Goal: Task Accomplishment & Management: Complete application form

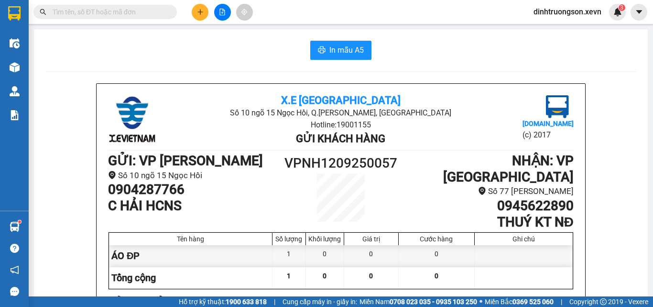
click at [120, 15] on input "text" at bounding box center [109, 12] width 113 height 11
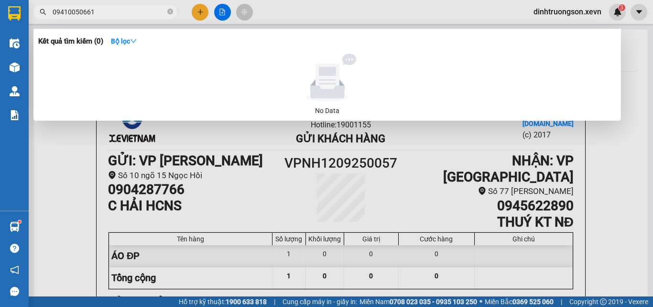
click at [86, 11] on input "09410050661" at bounding box center [109, 12] width 113 height 11
click at [69, 15] on input "09410050061" at bounding box center [109, 12] width 113 height 11
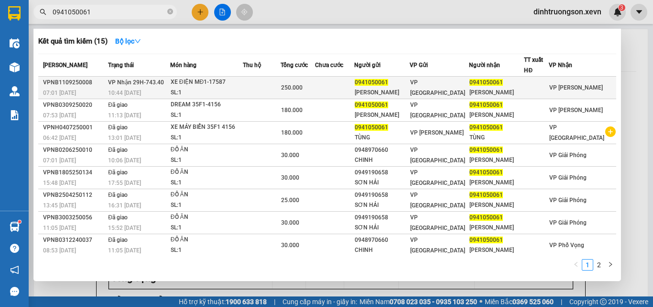
type input "0941050061"
click at [487, 84] on span "0941050061" at bounding box center [486, 82] width 33 height 7
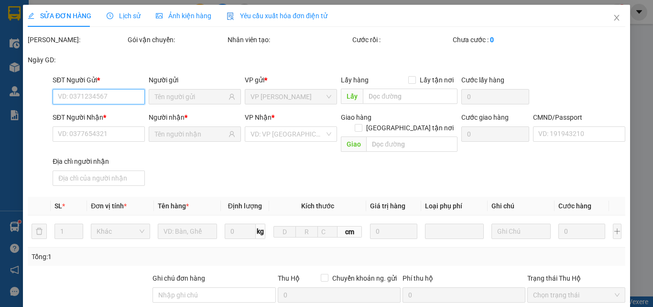
type input "0941050061"
type input "[PERSON_NAME]"
type input "0941050061"
type input "[PERSON_NAME]"
type input "037304002350 [PERSON_NAME]"
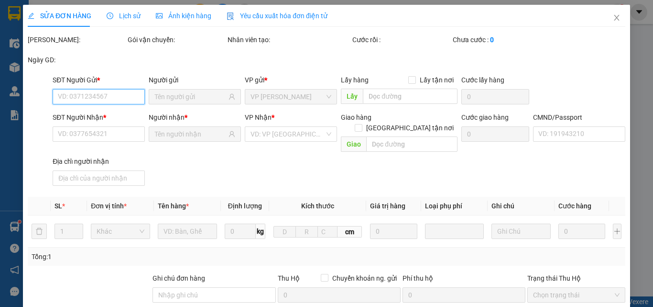
type input "250.000"
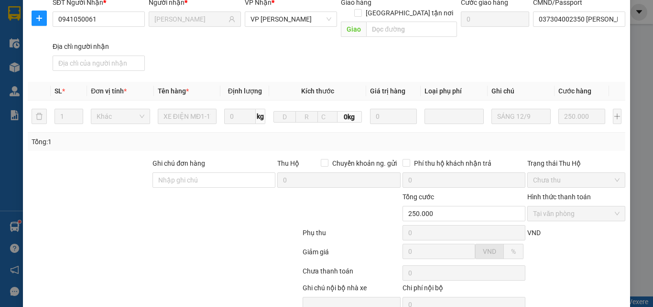
scroll to position [153, 0]
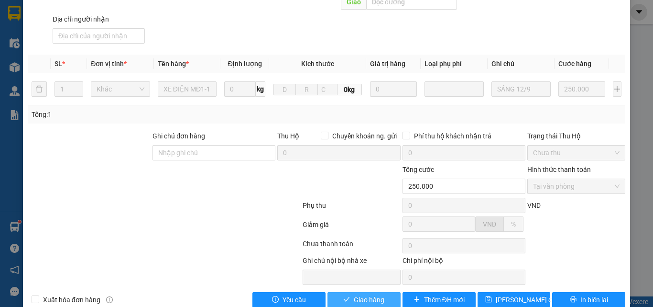
click at [389, 292] on button "Giao hàng" at bounding box center [364, 299] width 73 height 15
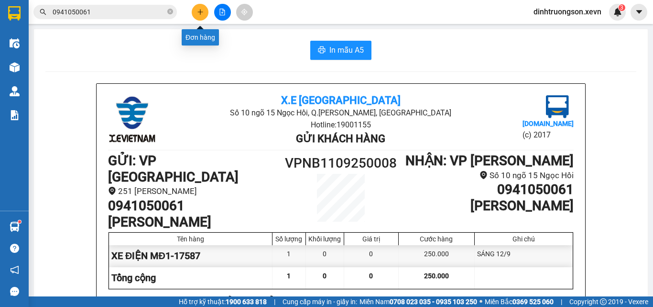
click at [201, 14] on icon "plus" at bounding box center [200, 12] width 7 height 7
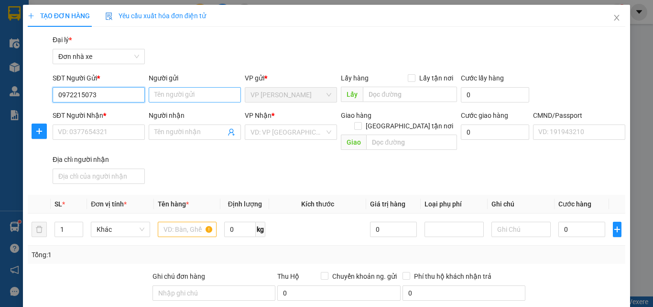
type input "0972215073"
click at [183, 99] on input "Người gửi" at bounding box center [195, 94] width 92 height 15
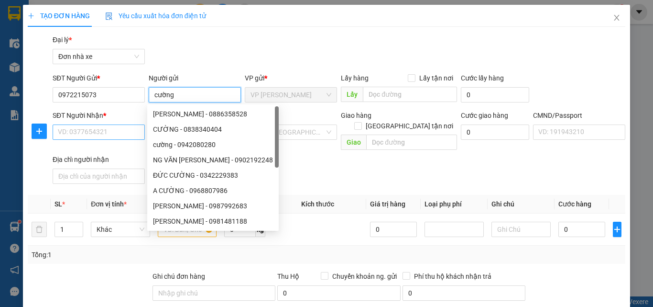
type input "cường"
click at [103, 129] on input "SĐT Người Nhận *" at bounding box center [99, 131] width 92 height 15
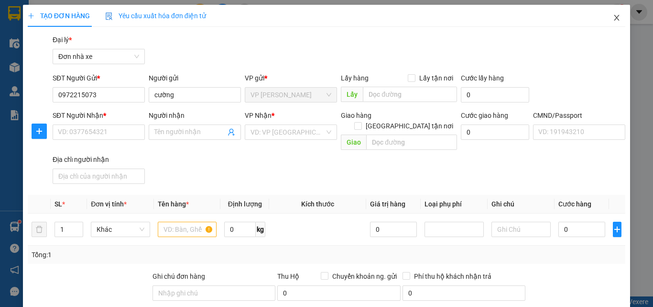
click at [614, 17] on icon "close" at bounding box center [616, 18] width 5 height 6
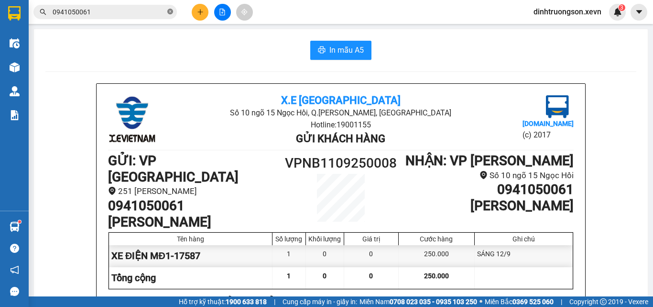
click at [170, 11] on icon "close-circle" at bounding box center [170, 12] width 6 height 6
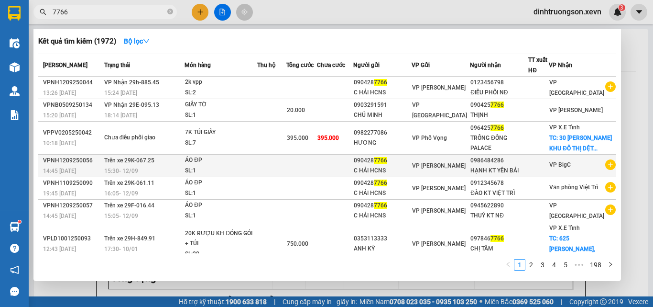
scroll to position [48, 0]
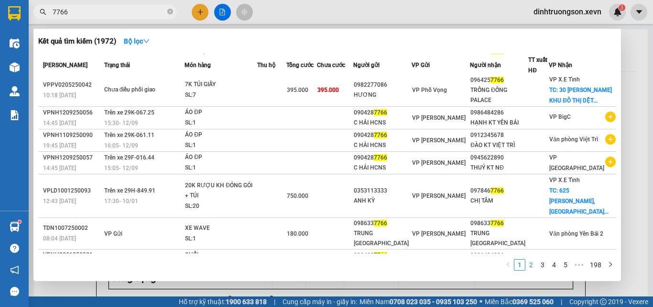
type input "7766"
click at [535, 265] on link "2" at bounding box center [531, 264] width 11 height 11
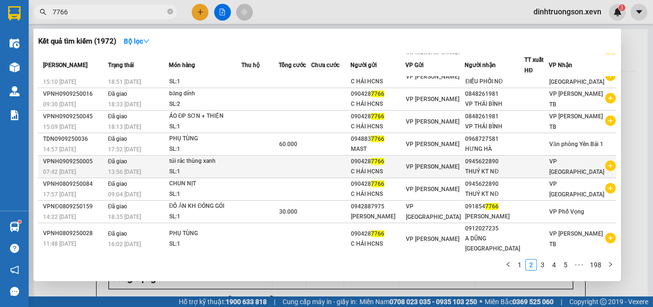
scroll to position [57, 0]
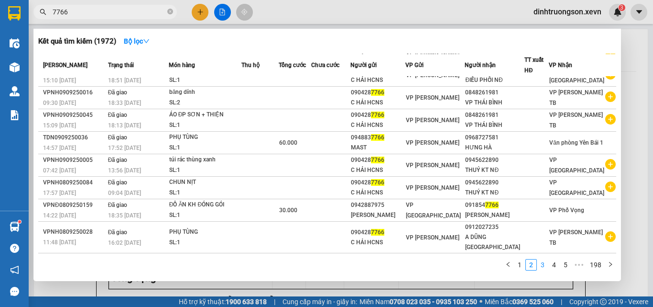
click at [541, 265] on link "3" at bounding box center [542, 264] width 11 height 11
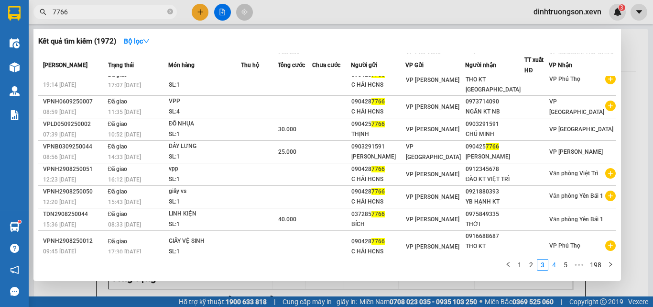
click at [554, 263] on link "4" at bounding box center [554, 264] width 11 height 11
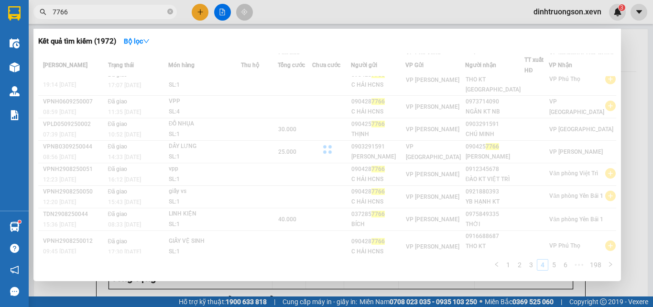
scroll to position [48, 0]
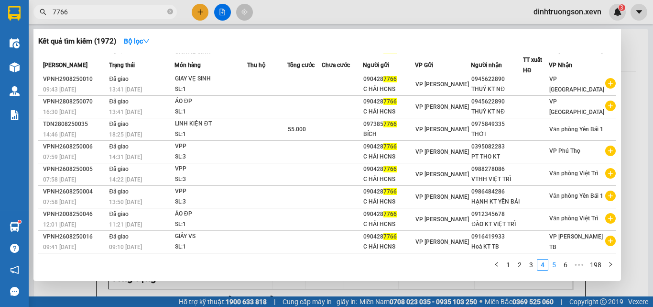
click at [554, 266] on link "5" at bounding box center [554, 264] width 11 height 11
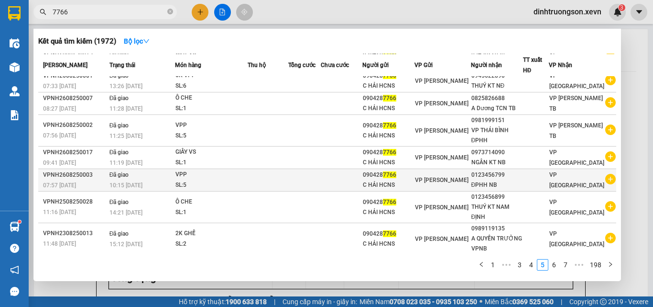
scroll to position [37, 0]
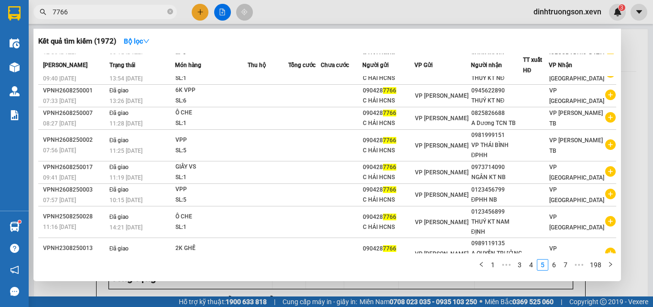
click at [489, 287] on div at bounding box center [326, 153] width 653 height 307
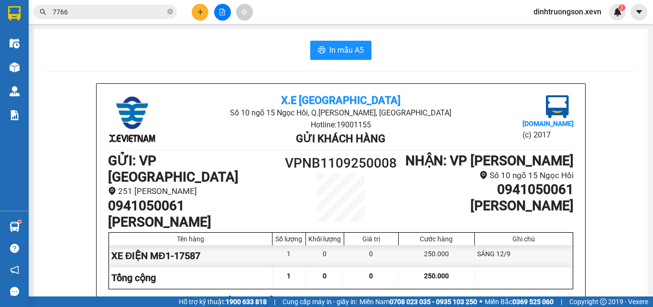
click at [92, 10] on input "7766" at bounding box center [109, 12] width 113 height 11
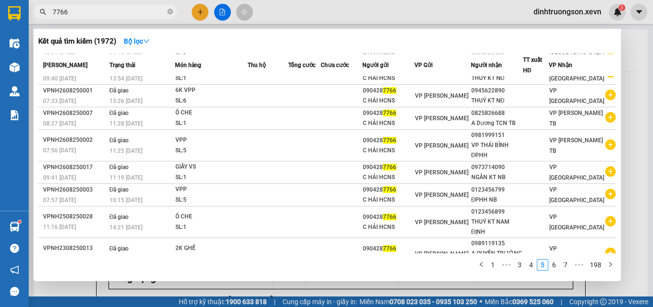
click at [195, 11] on div at bounding box center [326, 153] width 653 height 307
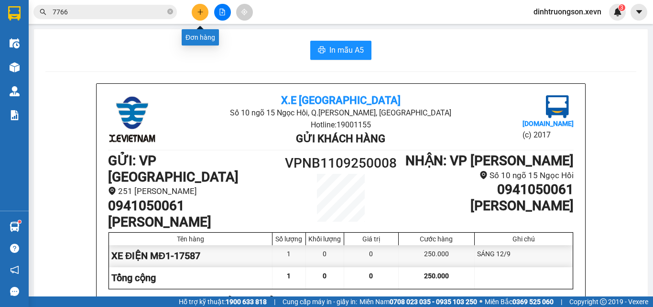
click at [199, 11] on icon "plus" at bounding box center [200, 12] width 7 height 7
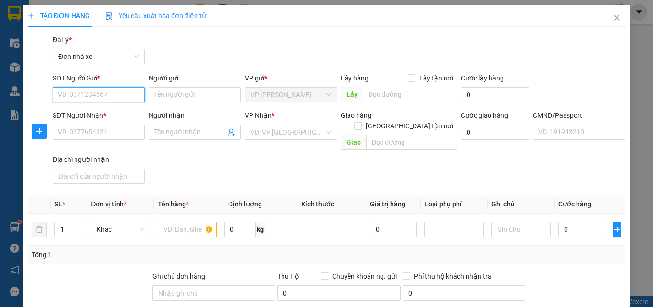
click at [64, 96] on input "SĐT Người Gửi *" at bounding box center [99, 94] width 92 height 15
type input "0979944097"
click at [117, 112] on div "0979944097 - TRƯỜNG" at bounding box center [98, 114] width 80 height 11
type input "TRƯỜNG"
type input "0334095929"
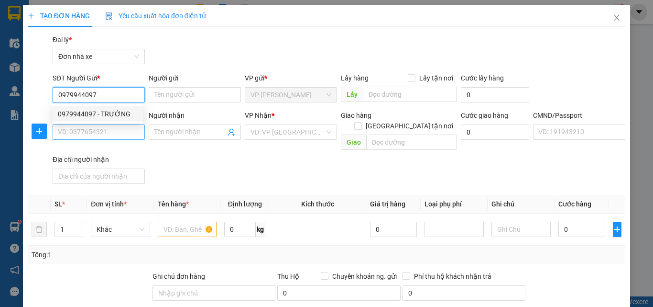
type input "MẼ"
type input "037086006286 [PERSON_NAME]"
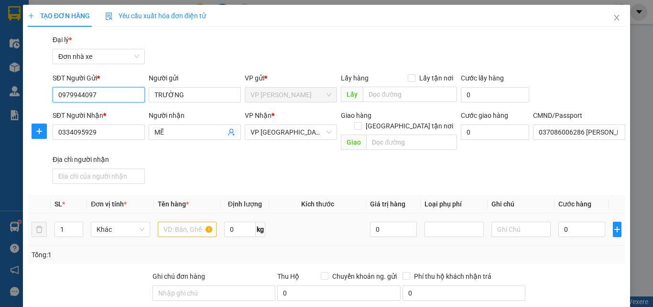
type input "0979944097"
click at [176, 221] on input "text" at bounding box center [187, 228] width 59 height 15
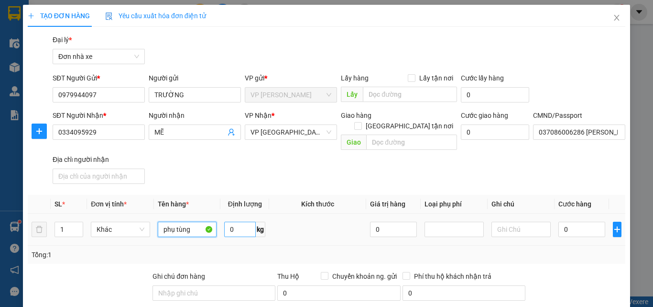
type input "phụ tùng"
click at [244, 221] on input "0" at bounding box center [240, 228] width 32 height 15
type input "6"
click at [592, 221] on input "0" at bounding box center [581, 228] width 47 height 15
type input "3"
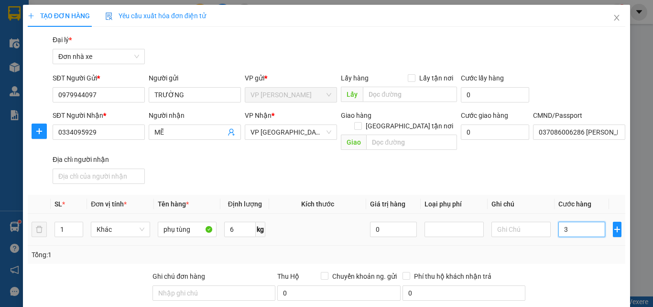
type input "3"
type input "30"
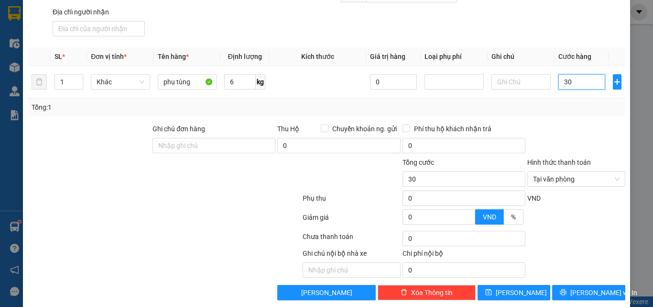
scroll to position [151, 0]
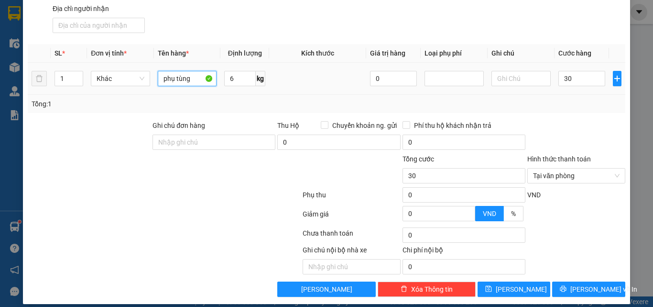
click at [192, 73] on input "phụ tùng" at bounding box center [187, 78] width 59 height 15
type input "30.000"
type input "p"
type input "sắt"
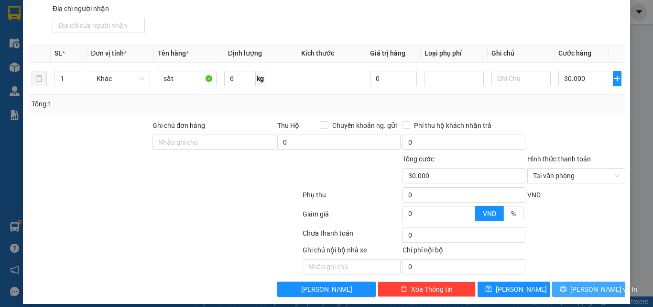
click at [593, 284] on span "[PERSON_NAME] và In" at bounding box center [603, 289] width 67 height 11
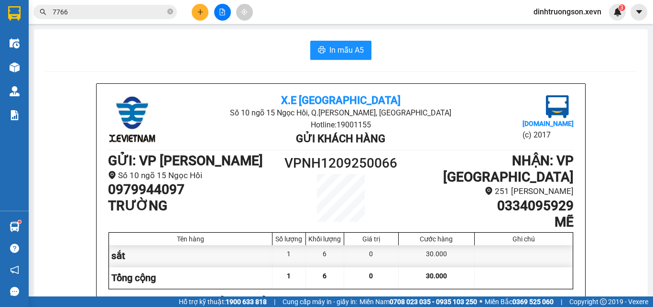
click at [168, 11] on icon "close-circle" at bounding box center [170, 12] width 6 height 6
click at [109, 6] on span at bounding box center [104, 12] width 143 height 14
click at [108, 13] on input "text" at bounding box center [109, 12] width 113 height 11
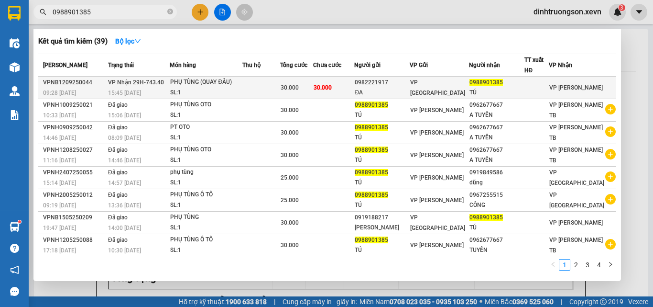
type input "0988901385"
click at [354, 89] on td "30.000" at bounding box center [333, 88] width 41 height 22
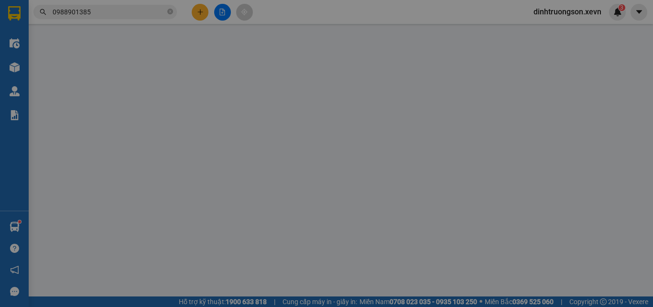
type input "0982221917"
type input "ĐA"
type input "0988901385"
type input "TÚ"
type input "0372303000285 [PERSON_NAME]"
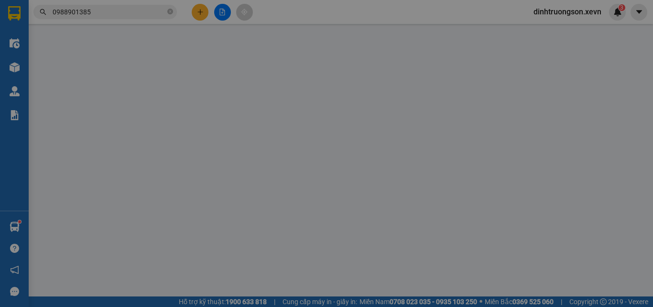
type input "30.000"
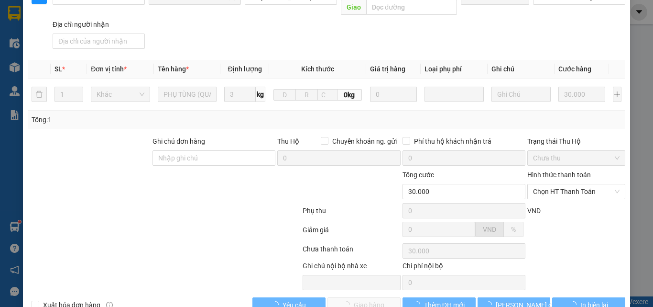
scroll to position [153, 0]
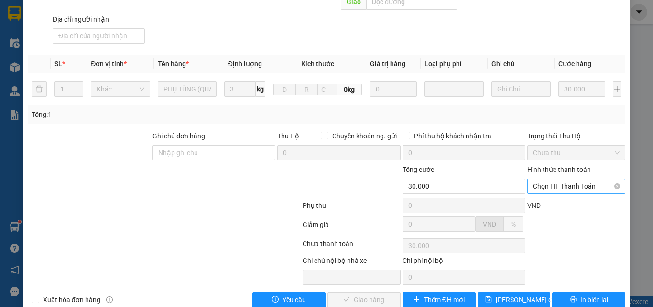
click at [547, 179] on span "Chọn HT Thanh Toán" at bounding box center [576, 186] width 87 height 14
click at [552, 183] on div "Tại văn phòng" at bounding box center [571, 185] width 86 height 11
type input "0"
click at [376, 294] on span "Giao hàng" at bounding box center [369, 299] width 31 height 11
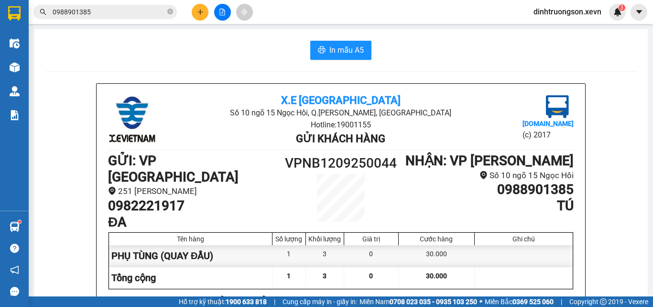
click at [131, 13] on input "0988901385" at bounding box center [109, 12] width 113 height 11
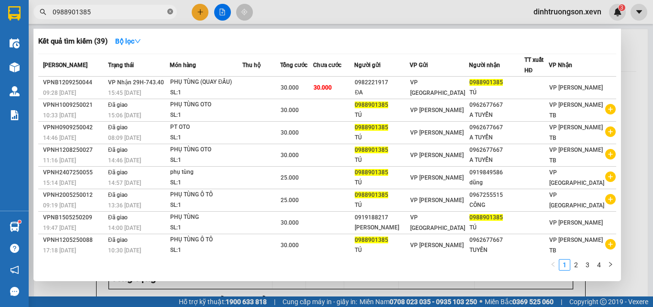
click at [169, 8] on span at bounding box center [170, 12] width 6 height 9
